Goal: Task Accomplishment & Management: Manage account settings

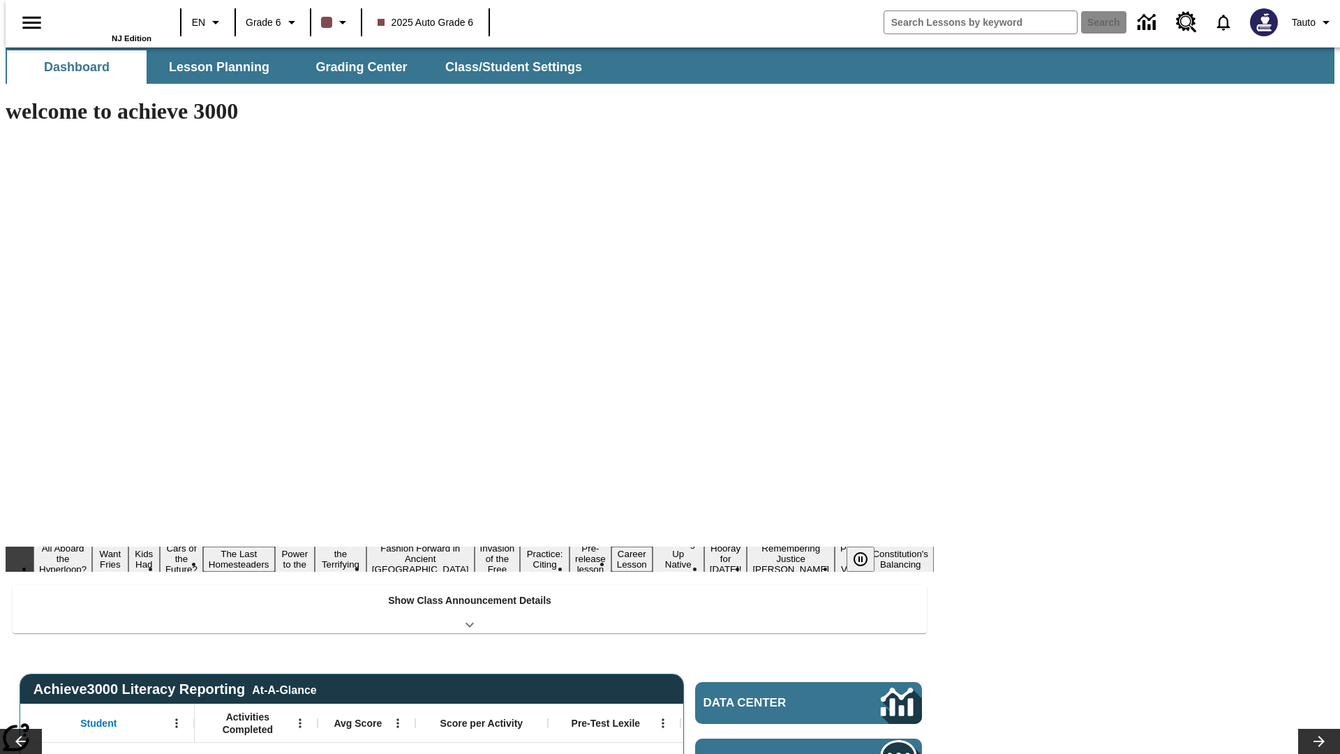
type input "-1"
click at [507, 67] on span "Class/Student Settings" at bounding box center [514, 67] width 137 height 16
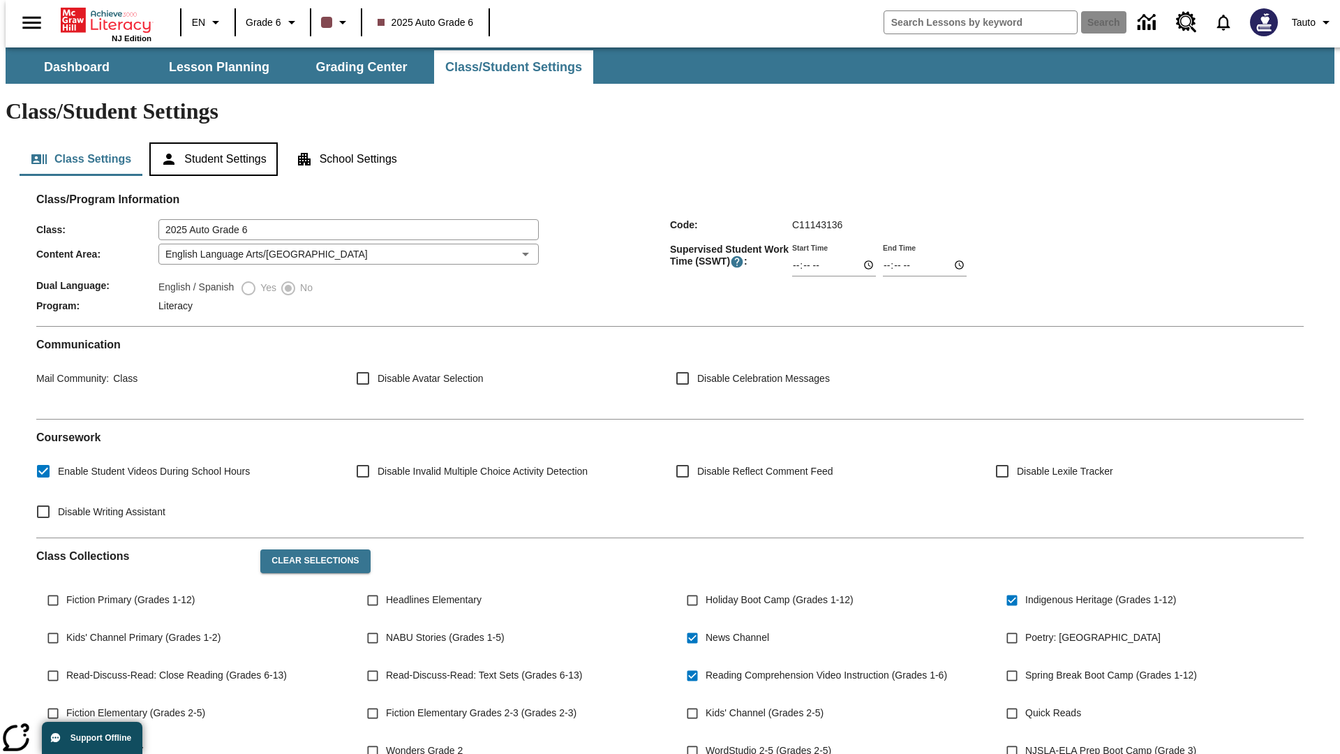
click at [210, 142] on button "Student Settings" at bounding box center [213, 159] width 128 height 34
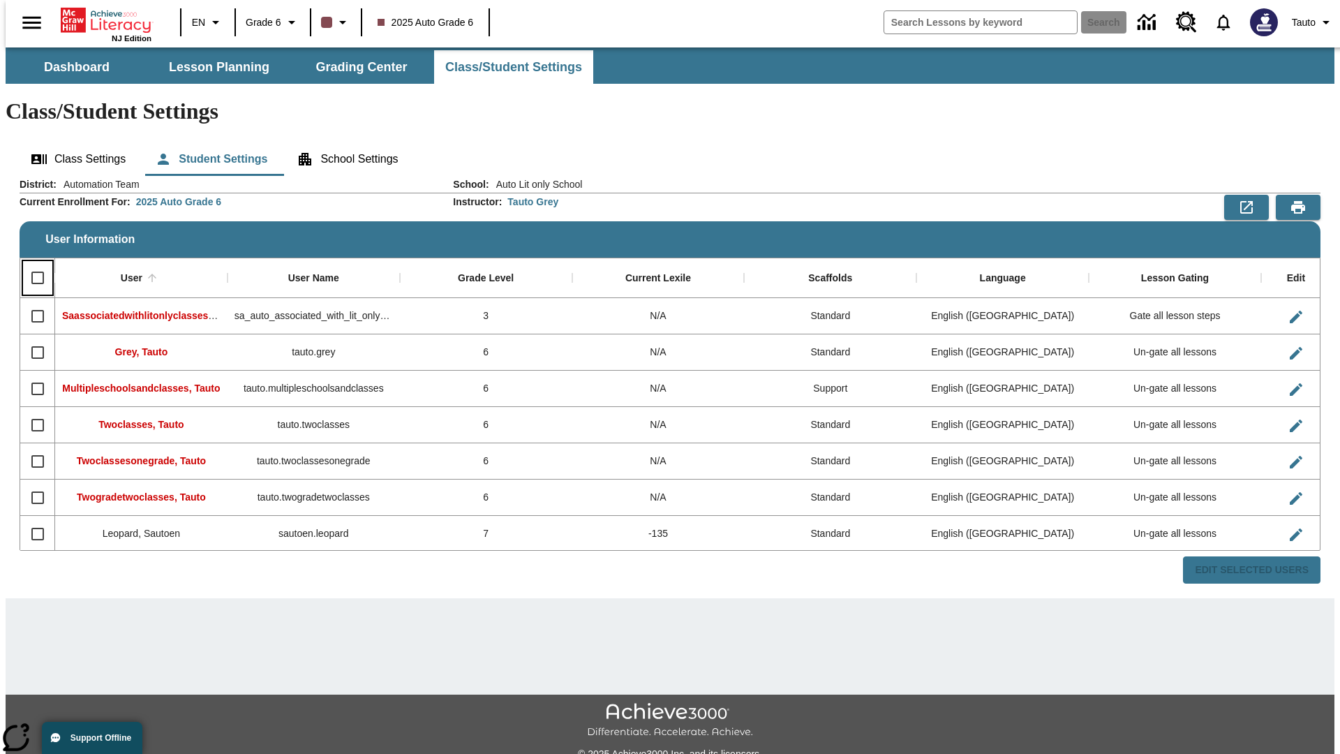
click at [31, 263] on input "Select all rows" at bounding box center [37, 277] width 29 height 29
checkbox input "true"
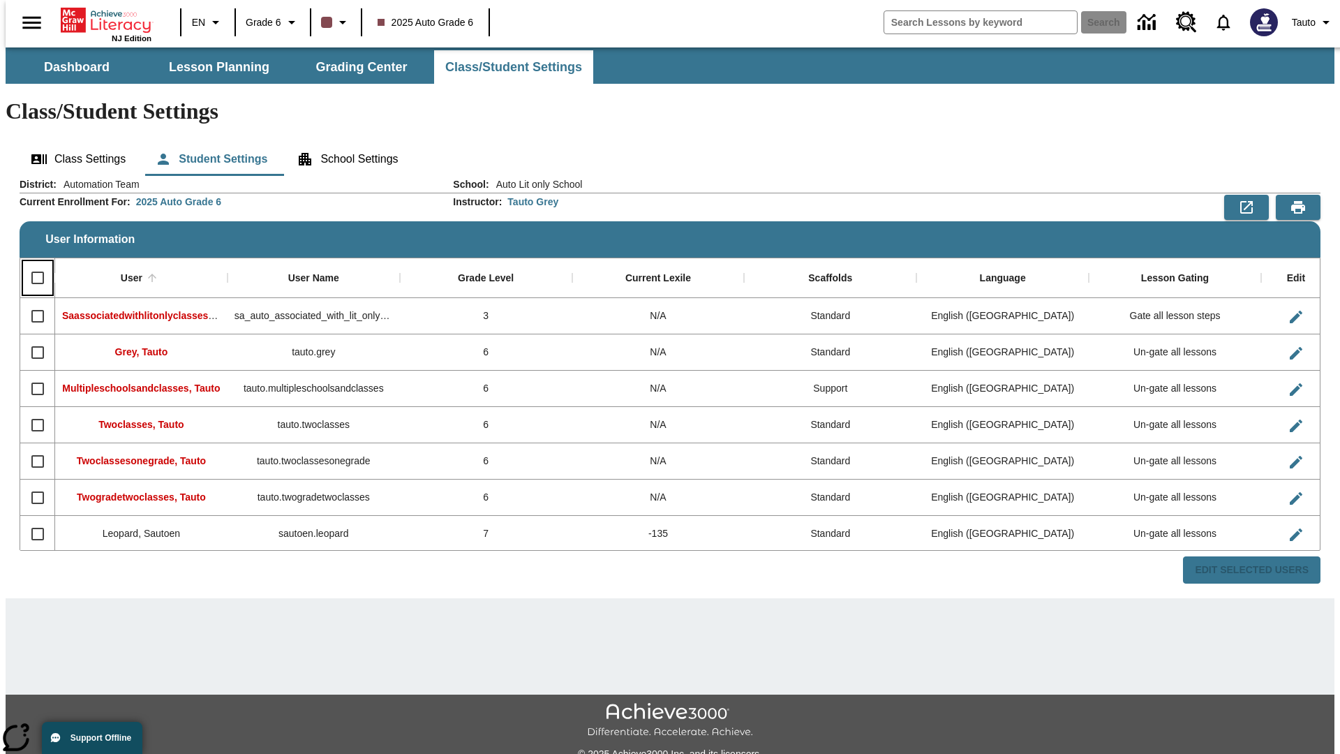
checkbox input "true"
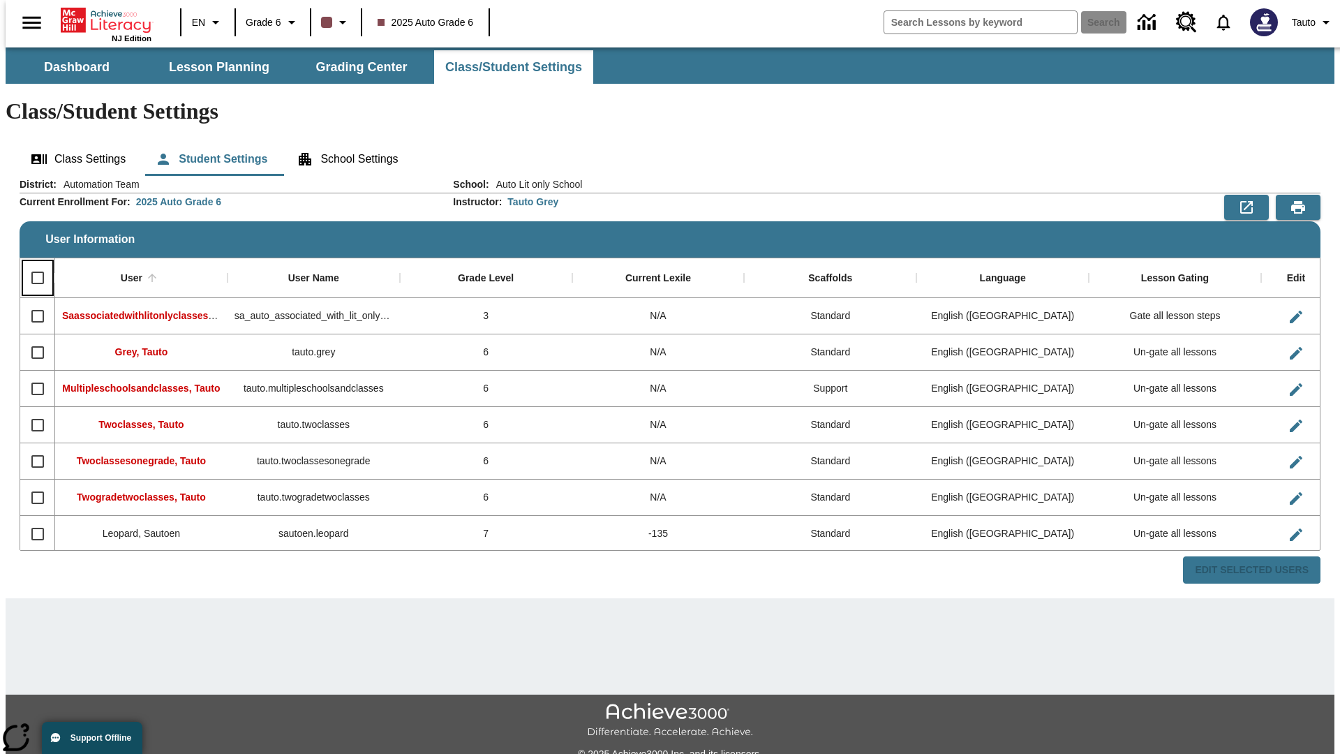
checkbox input "true"
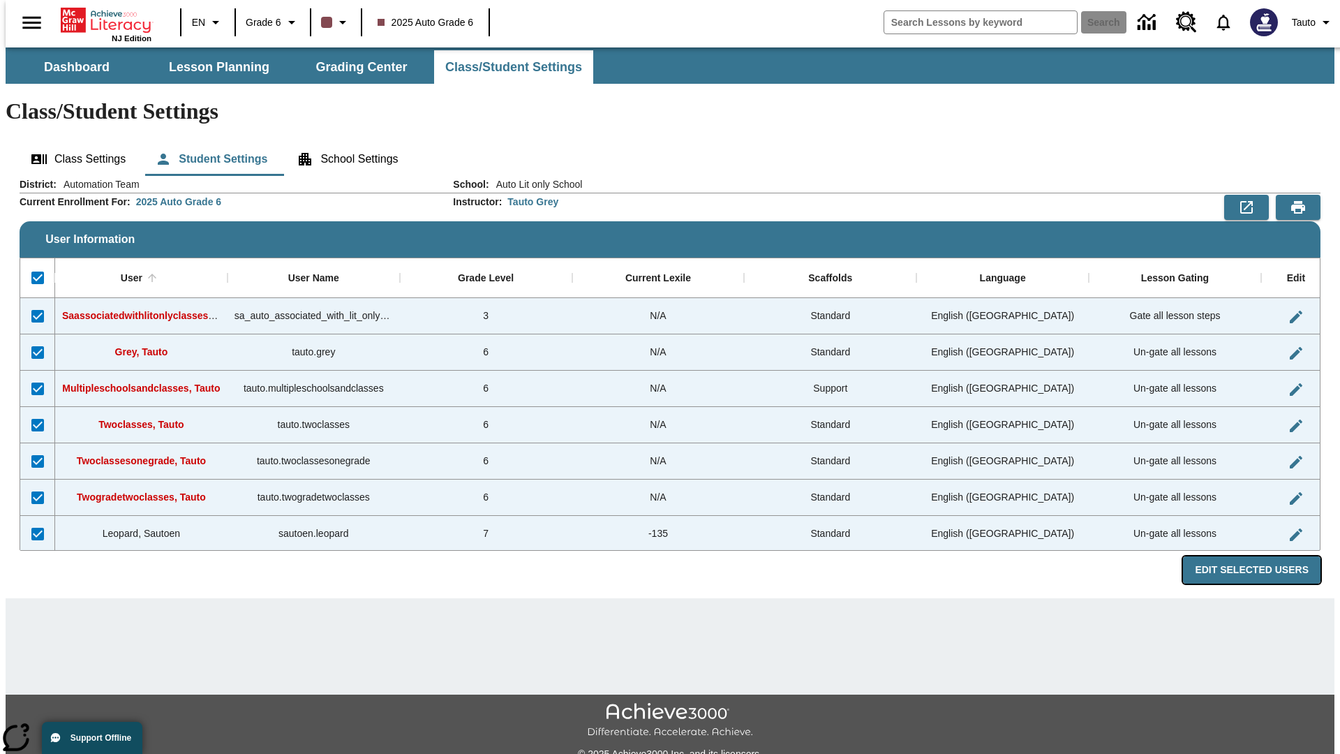
click at [1263, 556] on button "Edit Selected Users" at bounding box center [1251, 569] width 137 height 27
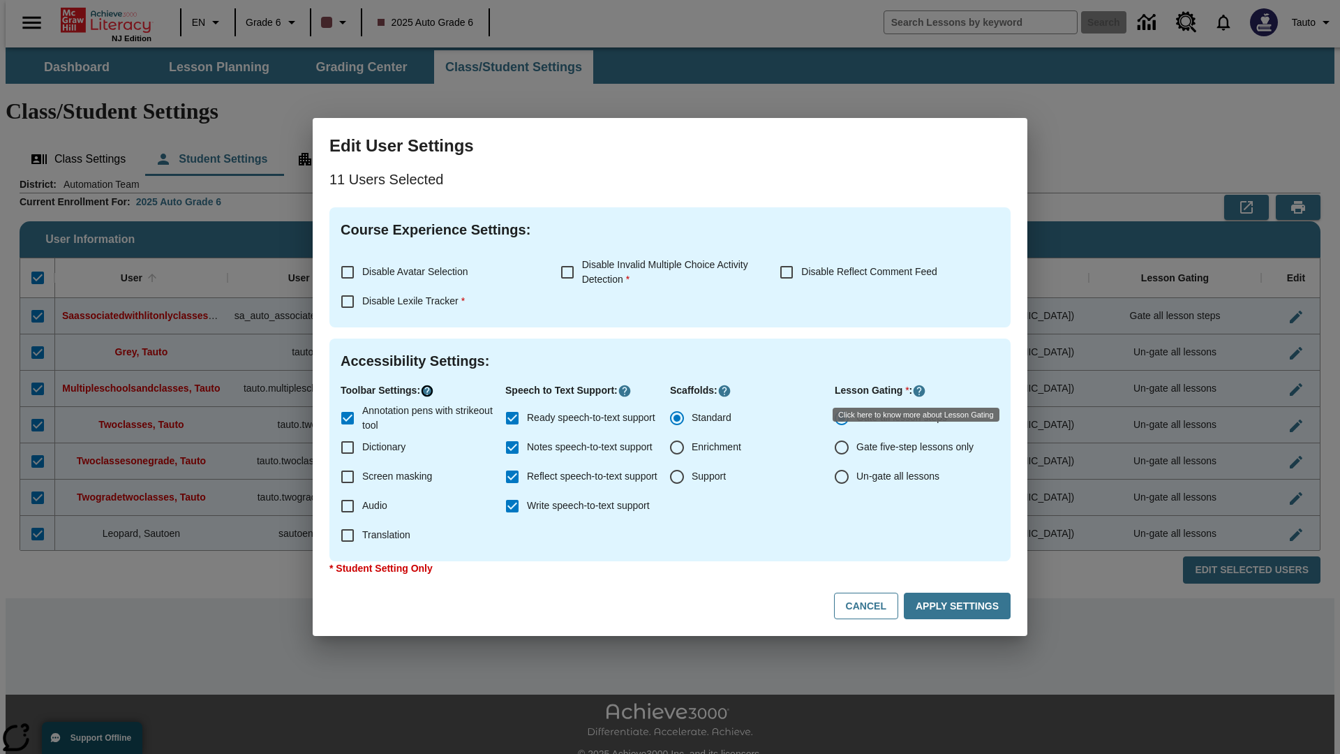
click at [429, 391] on icon "Click here to know more about" at bounding box center [427, 391] width 14 height 14
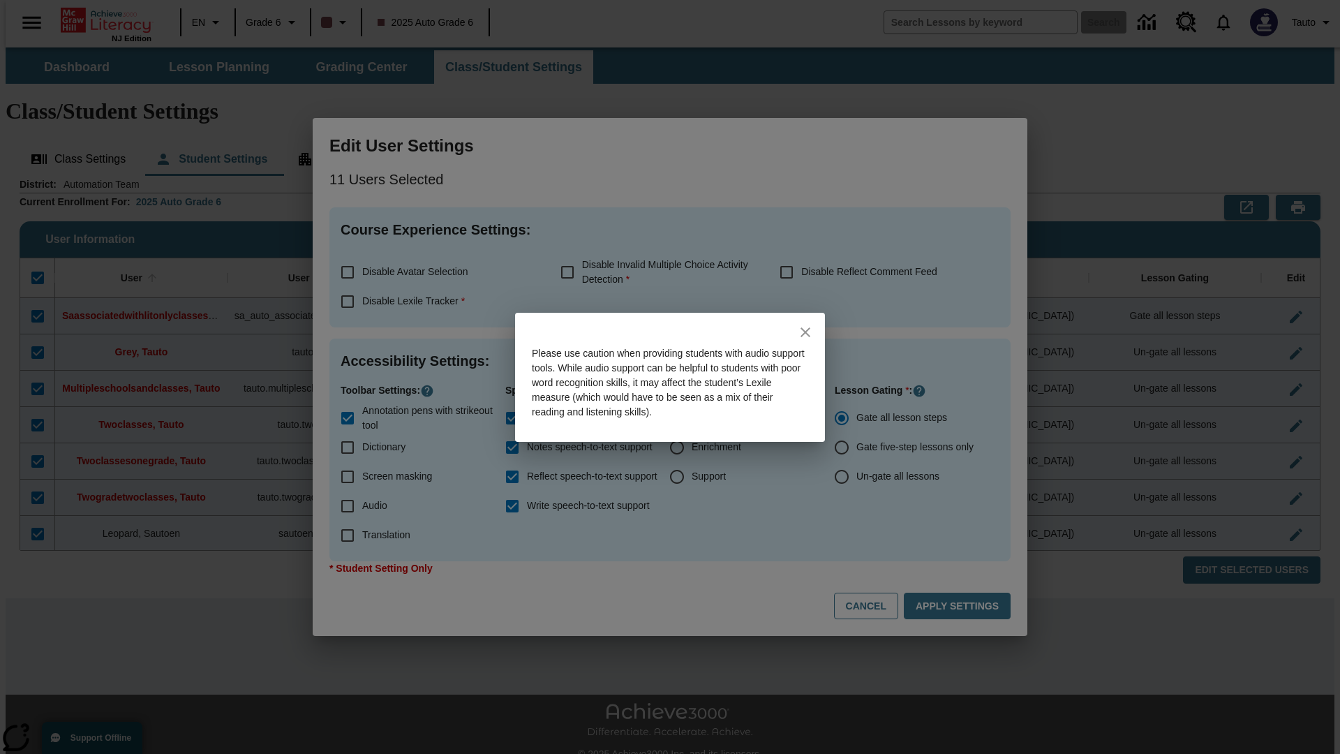
click at [805, 332] on icon "close" at bounding box center [806, 332] width 10 height 10
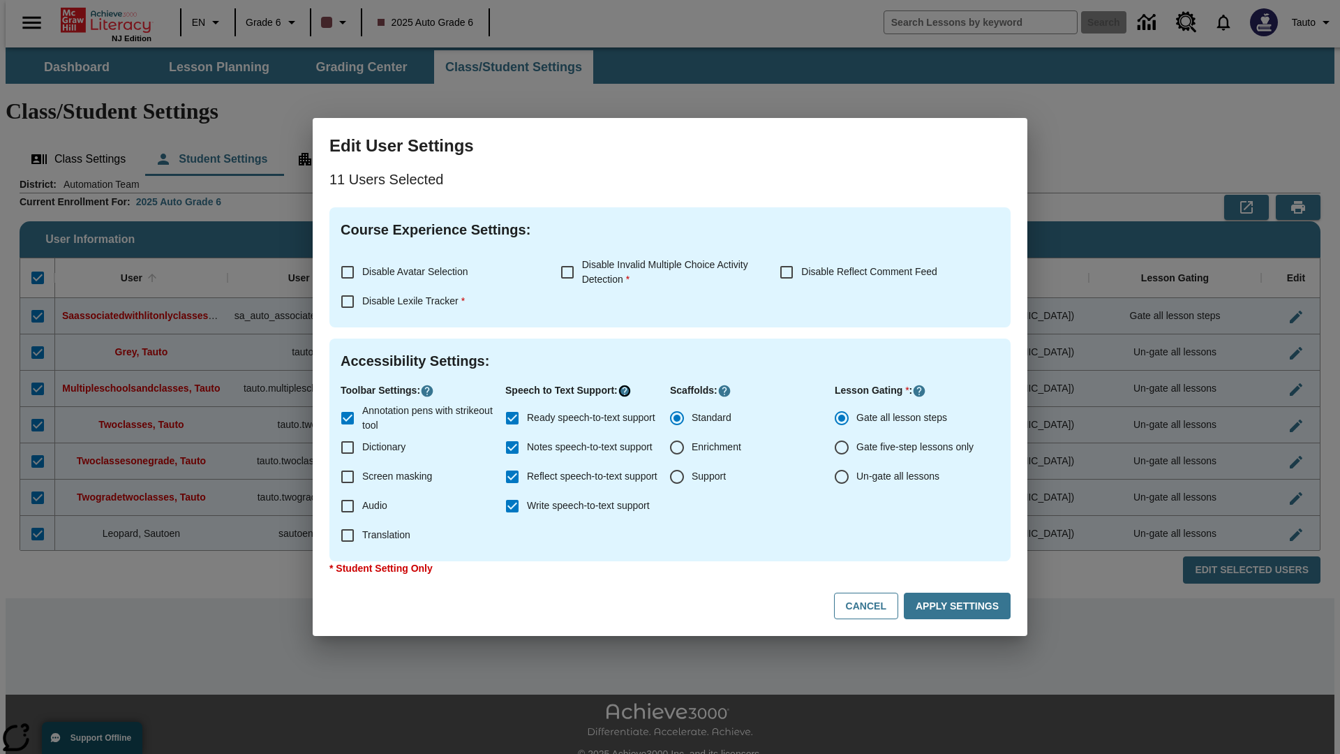
click at [628, 391] on icon "Click here to know more about" at bounding box center [625, 391] width 14 height 14
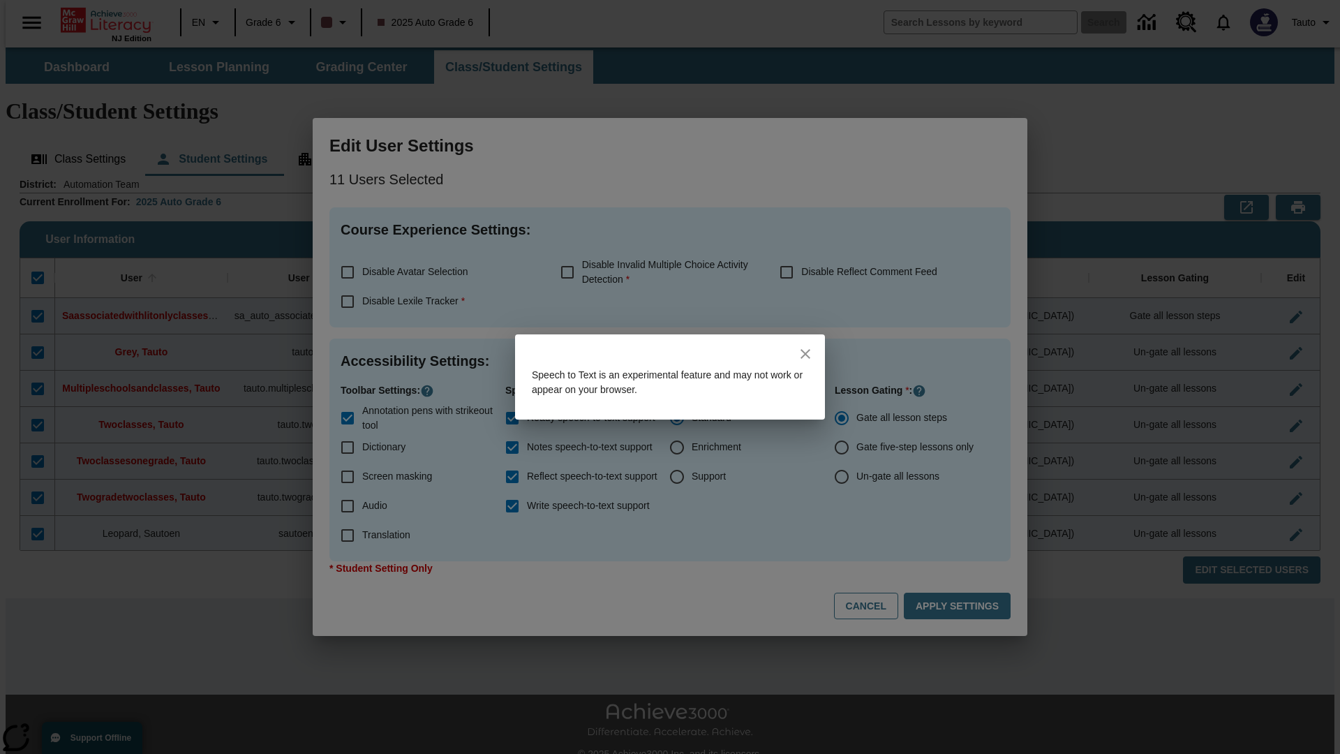
click at [805, 354] on icon "close" at bounding box center [806, 354] width 10 height 10
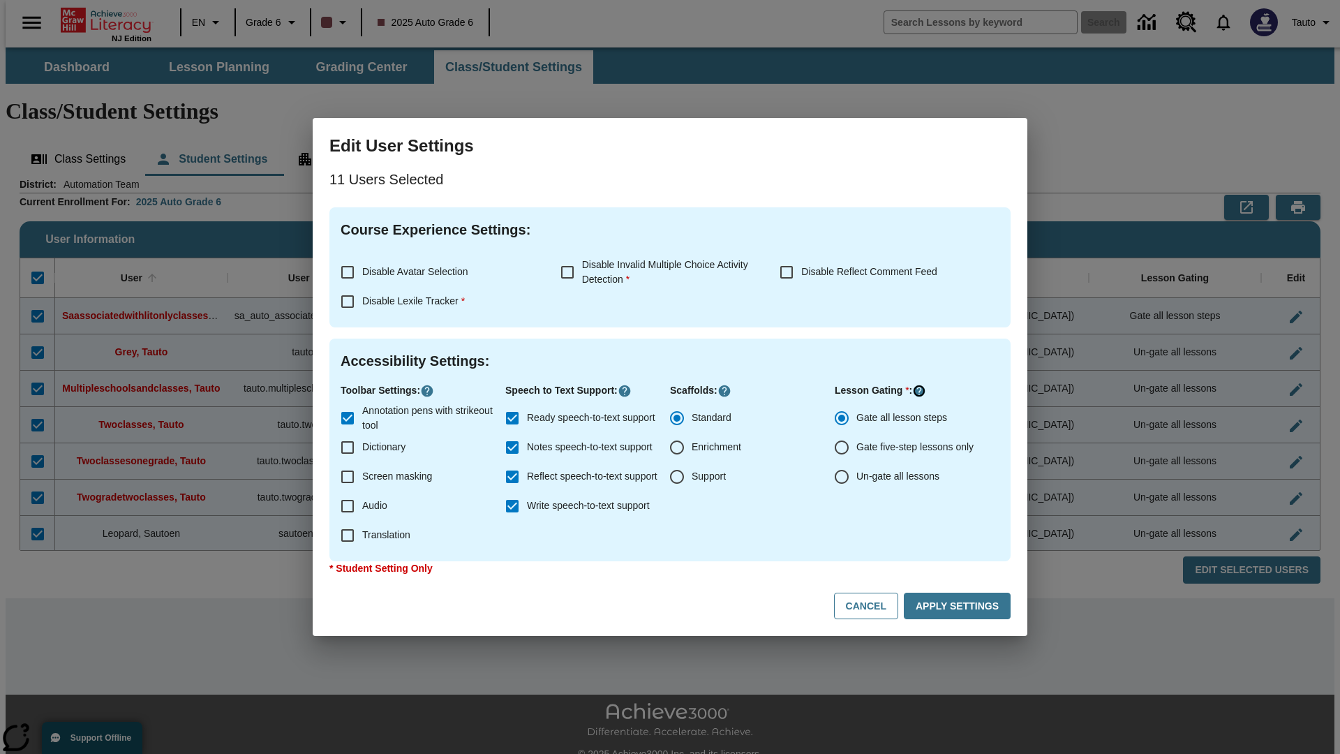
click at [921, 391] on icon "Click here to know more about" at bounding box center [919, 391] width 14 height 14
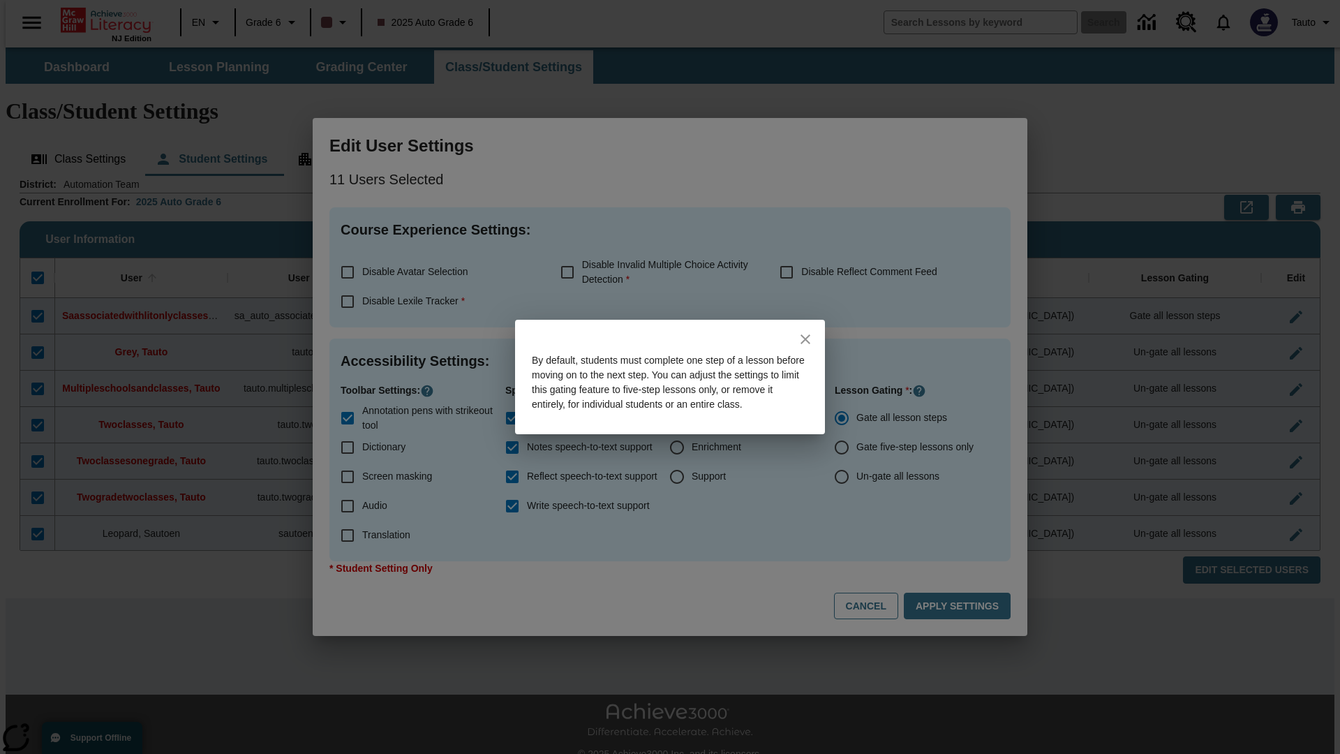
click at [805, 334] on icon "close" at bounding box center [806, 339] width 10 height 10
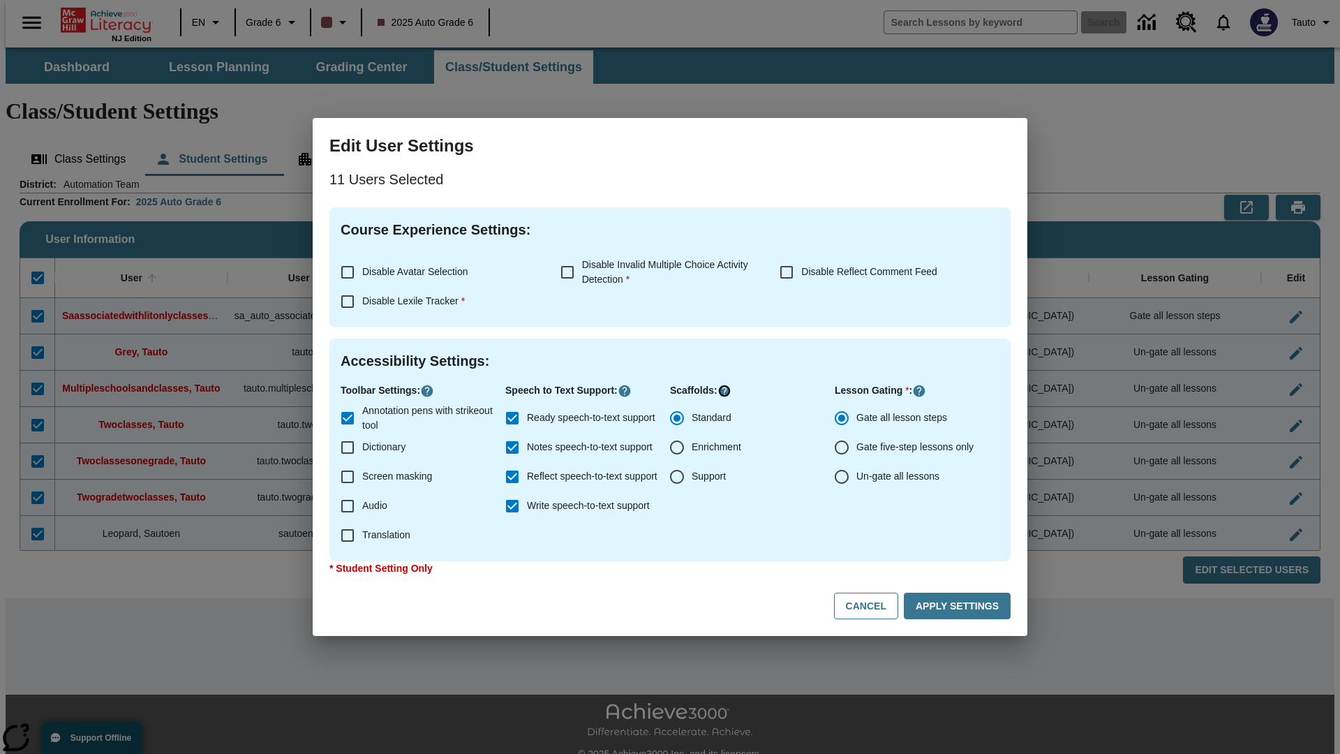
click at [723, 391] on icon "Click here to know more about" at bounding box center [724, 391] width 14 height 14
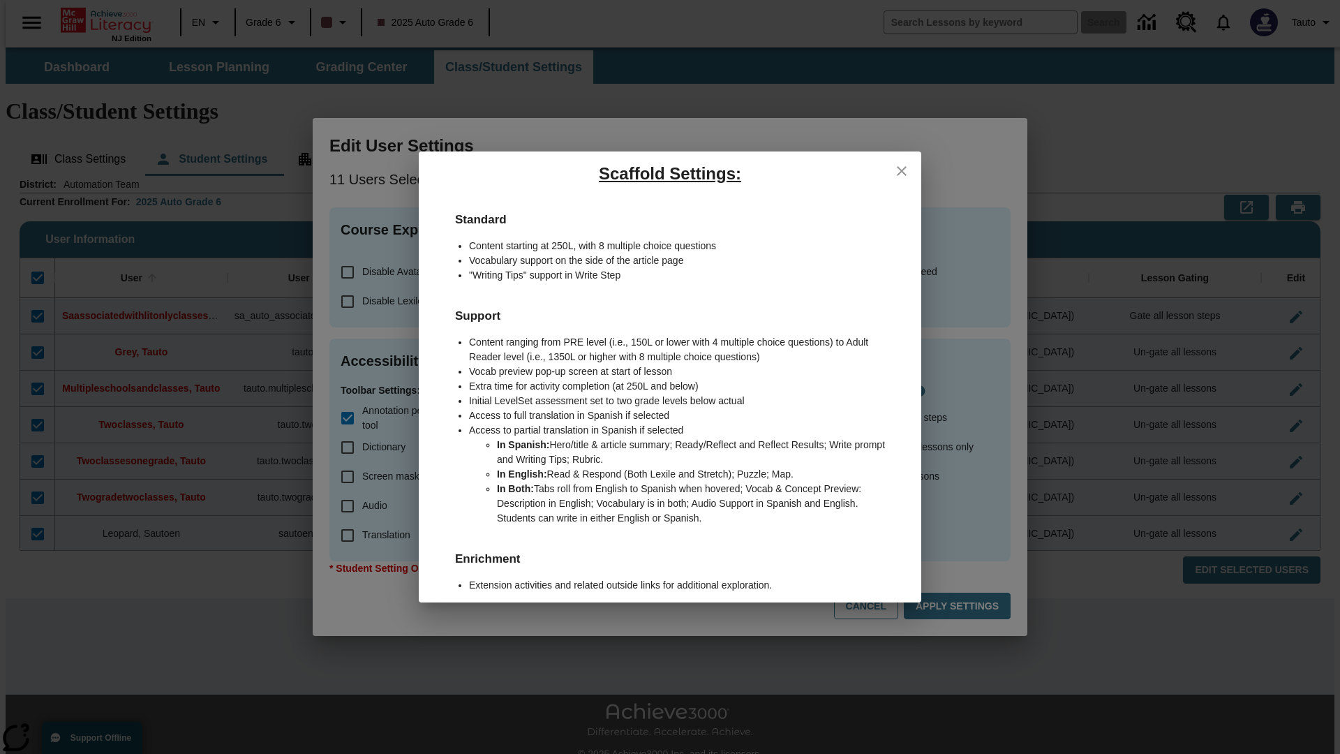
click at [902, 170] on icon "close" at bounding box center [902, 171] width 10 height 10
